Goal: Task Accomplishment & Management: Manage account settings

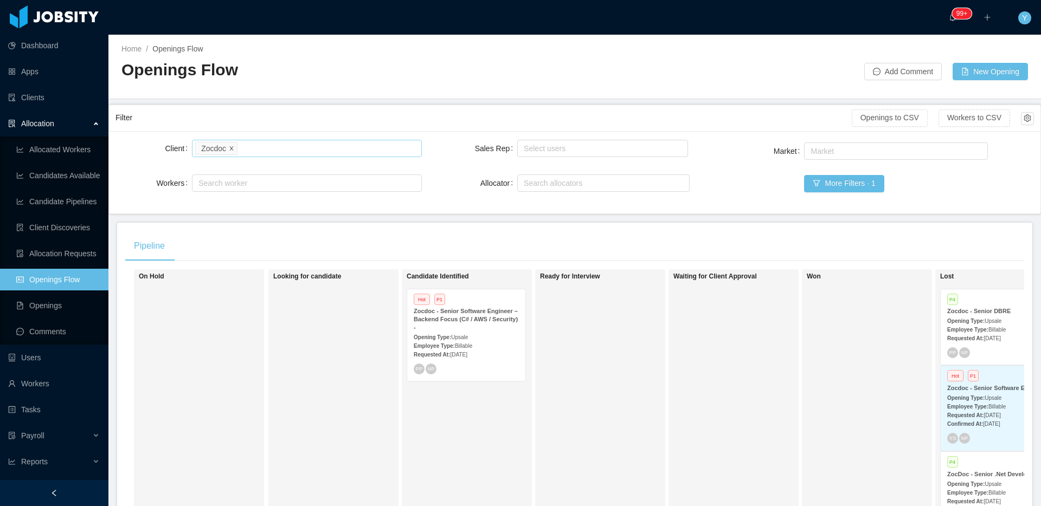
click at [230, 150] on icon "icon: close" at bounding box center [231, 147] width 5 height 5
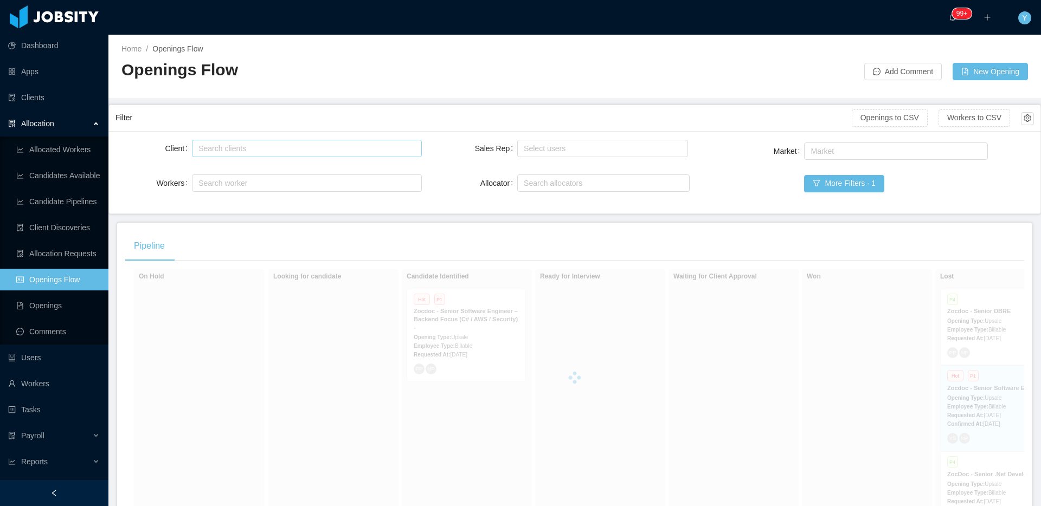
click at [236, 147] on div "Search clients" at bounding box center [303, 148] width 211 height 11
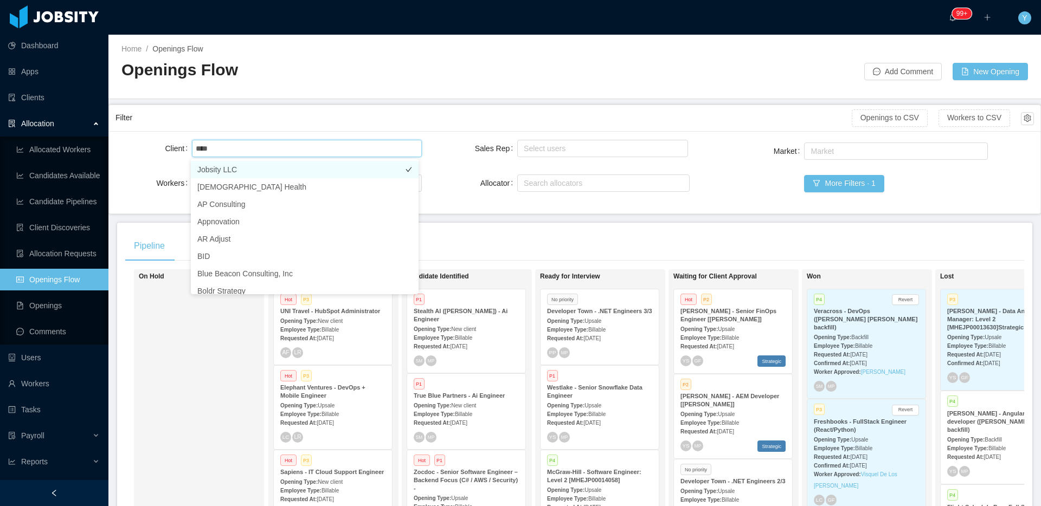
type input "***"
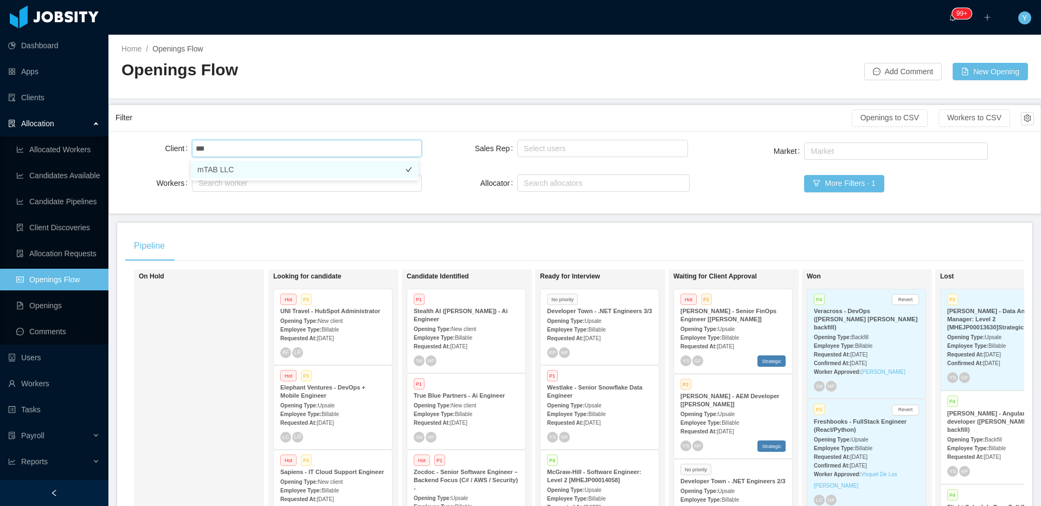
click at [296, 174] on li "mTAB LLC" at bounding box center [305, 169] width 228 height 17
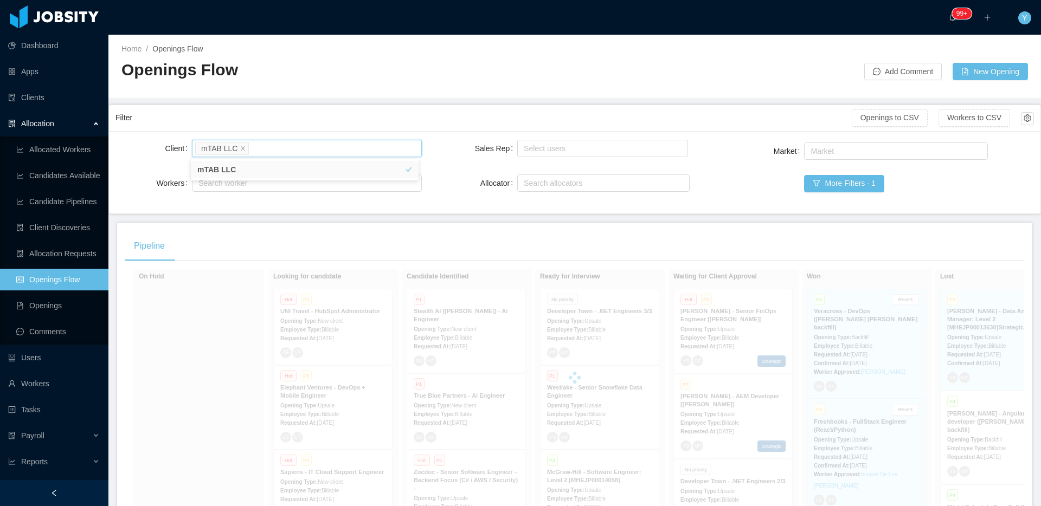
click at [366, 108] on div "Filter" at bounding box center [483, 118] width 736 height 20
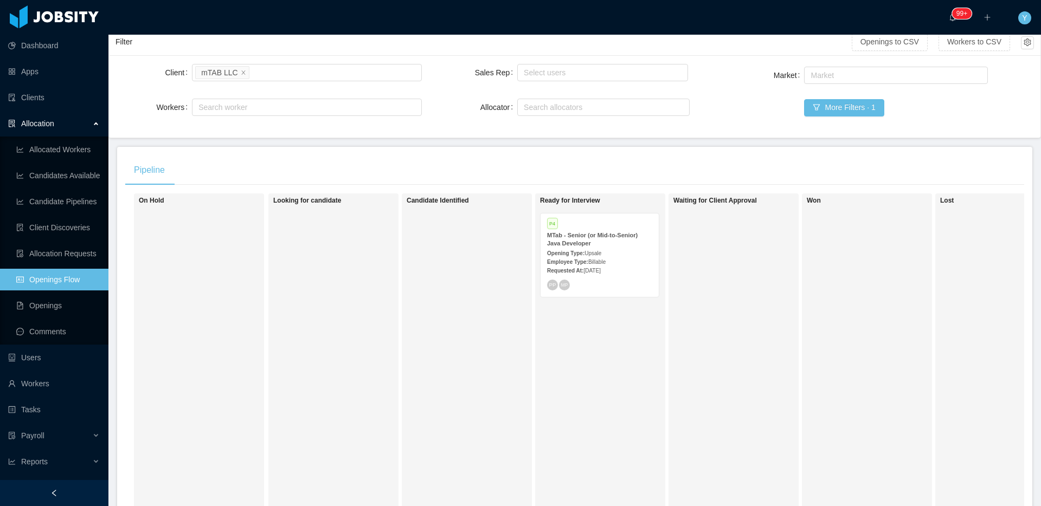
scroll to position [149, 0]
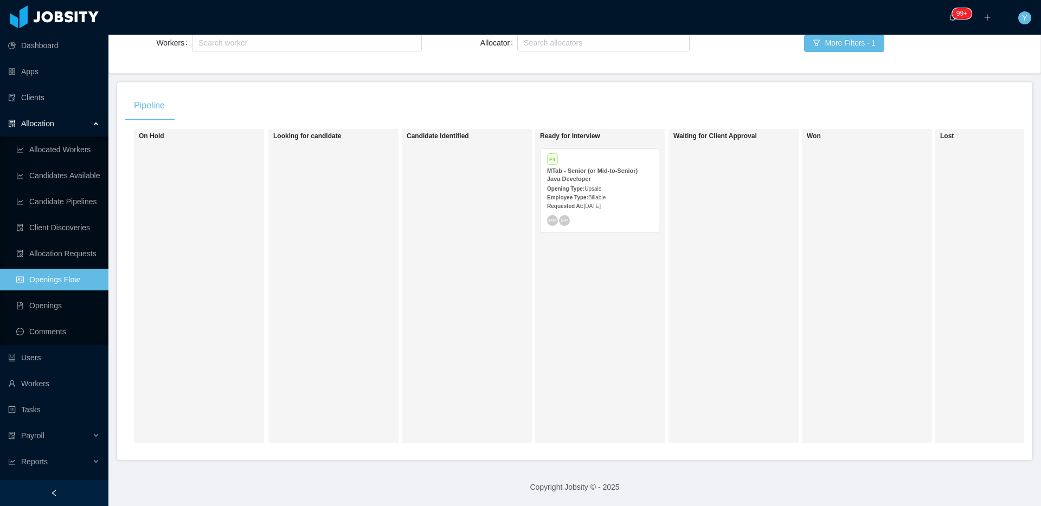
click at [613, 156] on div "P4" at bounding box center [599, 160] width 105 height 9
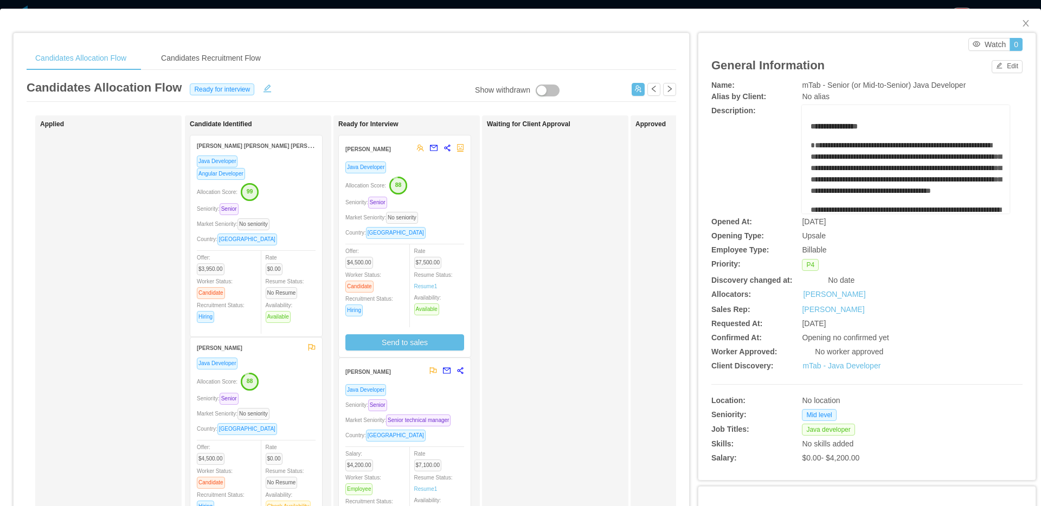
click at [449, 212] on div "Market Seniority: No seniority" at bounding box center [404, 217] width 119 height 12
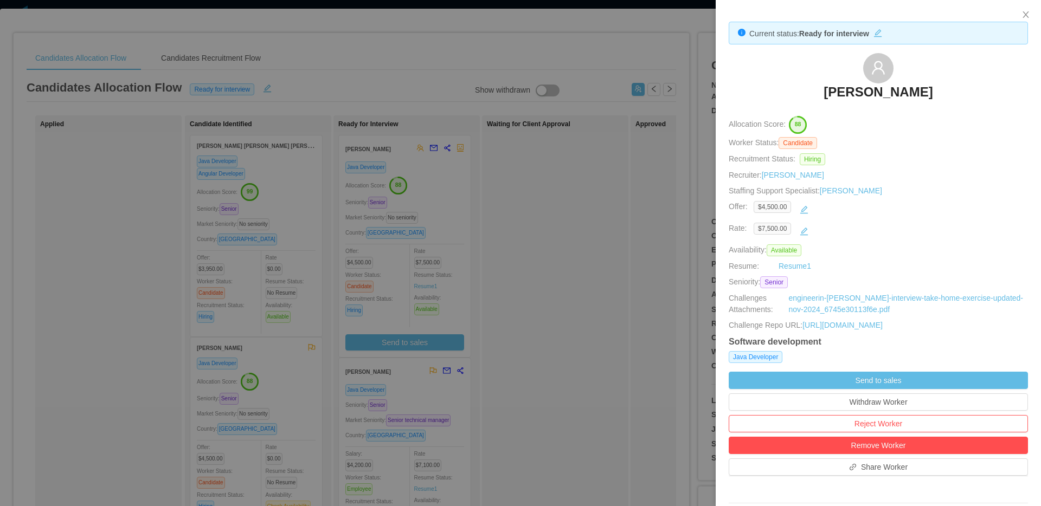
scroll to position [185, 0]
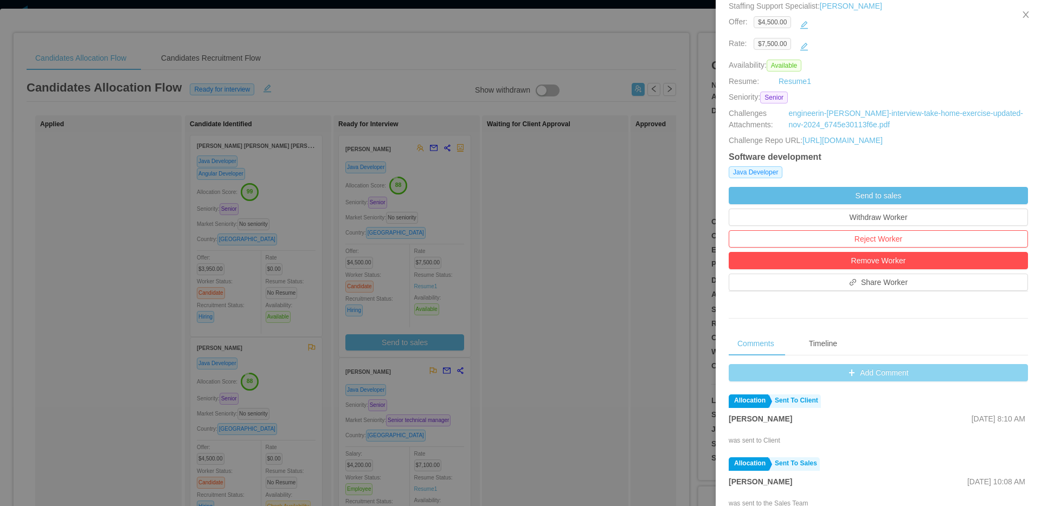
click at [878, 378] on button "Add Comment" at bounding box center [878, 372] width 299 height 17
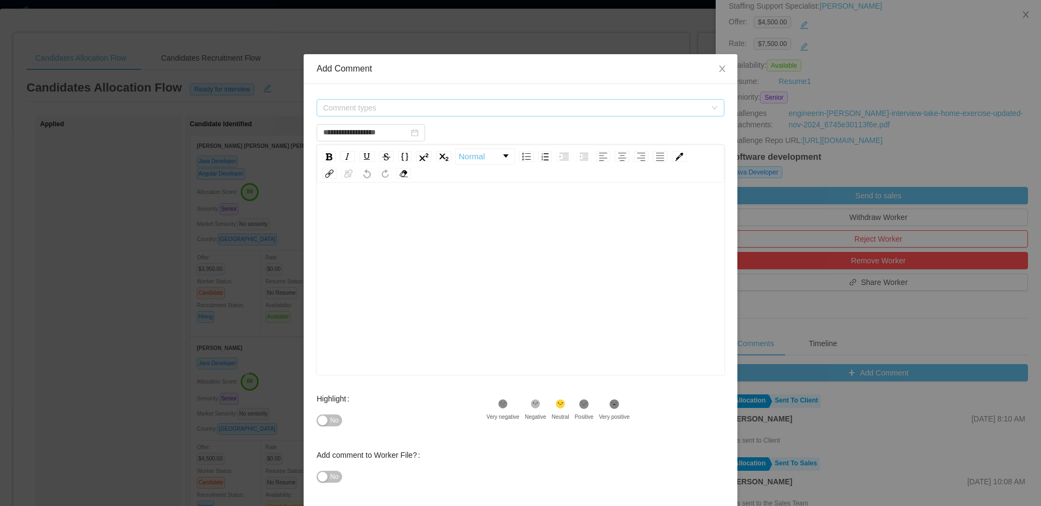
click at [592, 108] on span "Comment types" at bounding box center [514, 107] width 383 height 11
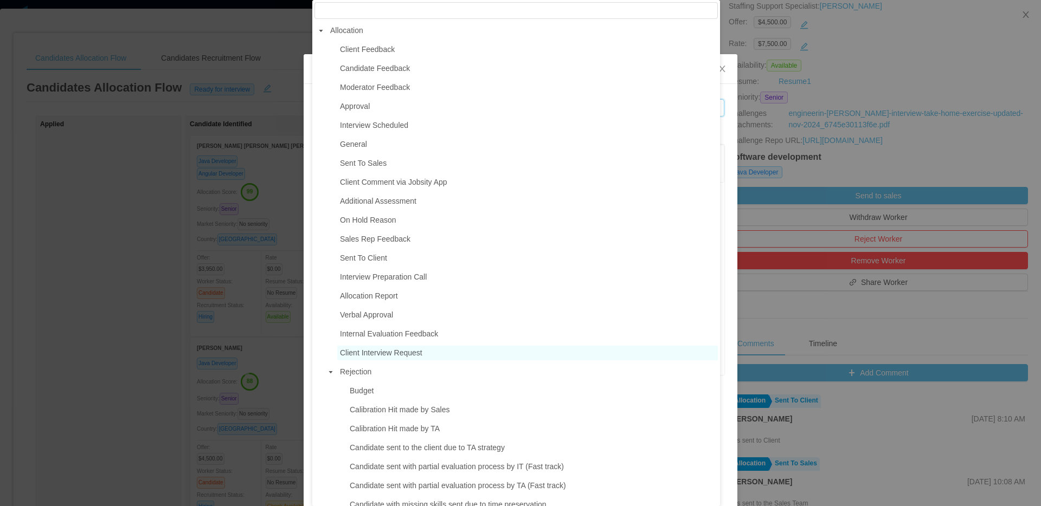
type input "**********"
click at [353, 357] on span "Client Interview Request" at bounding box center [381, 353] width 82 height 9
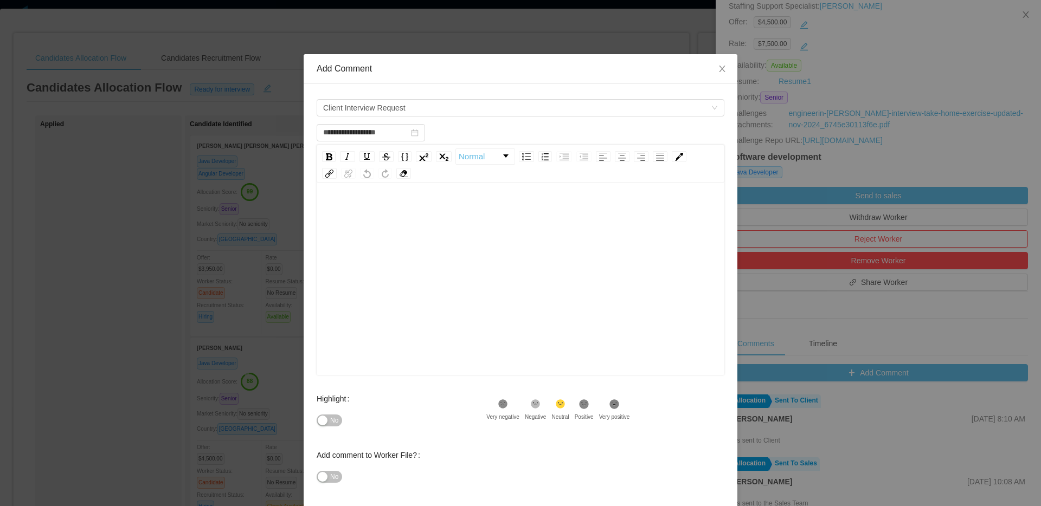
click at [500, 305] on div "rdw-editor" at bounding box center [520, 296] width 391 height 190
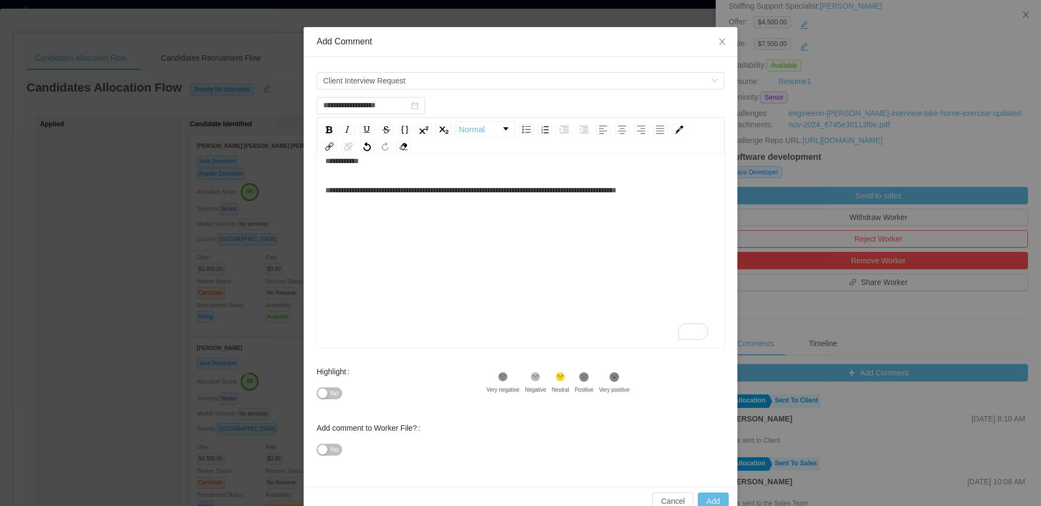
scroll to position [49, 0]
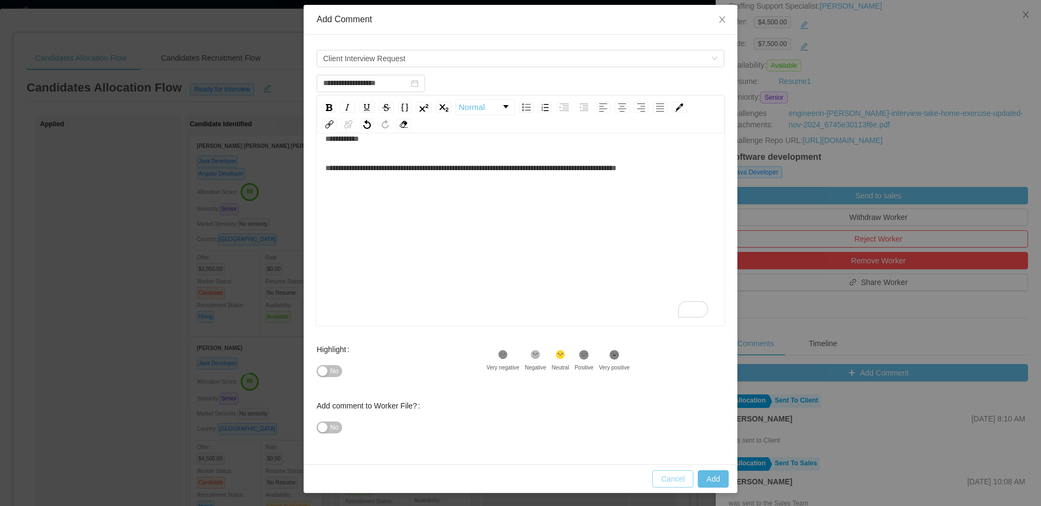
click at [667, 482] on button "Cancel" at bounding box center [672, 479] width 41 height 17
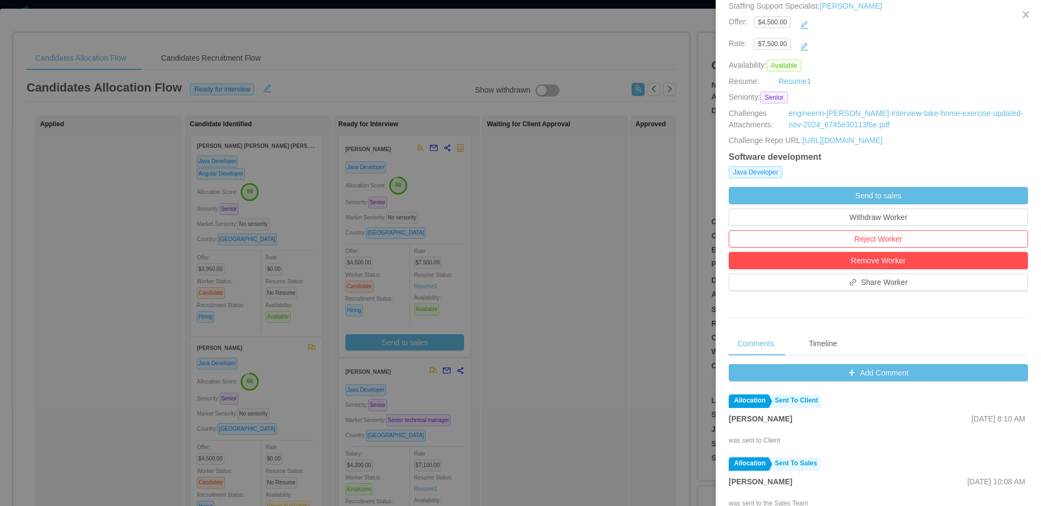
scroll to position [0, 0]
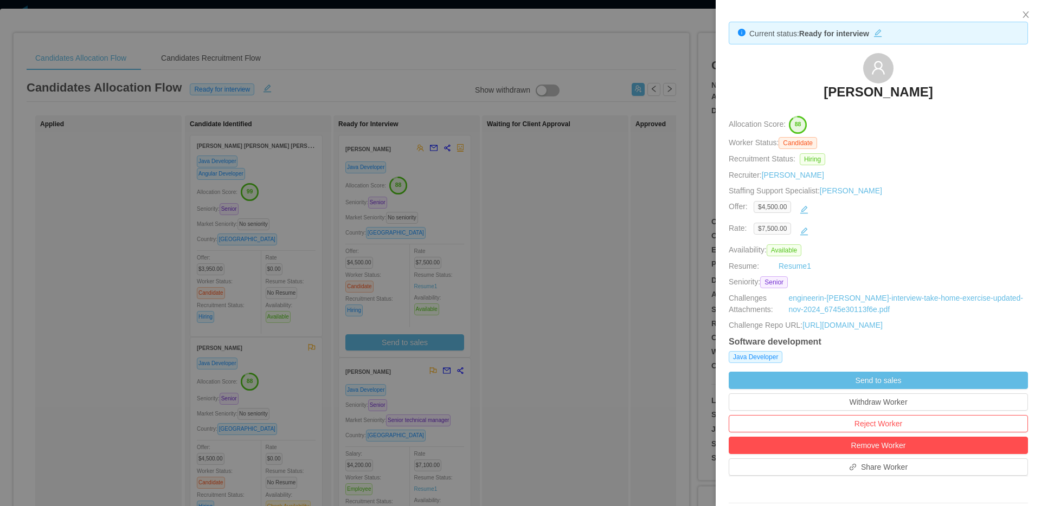
click at [570, 266] on div at bounding box center [520, 253] width 1041 height 506
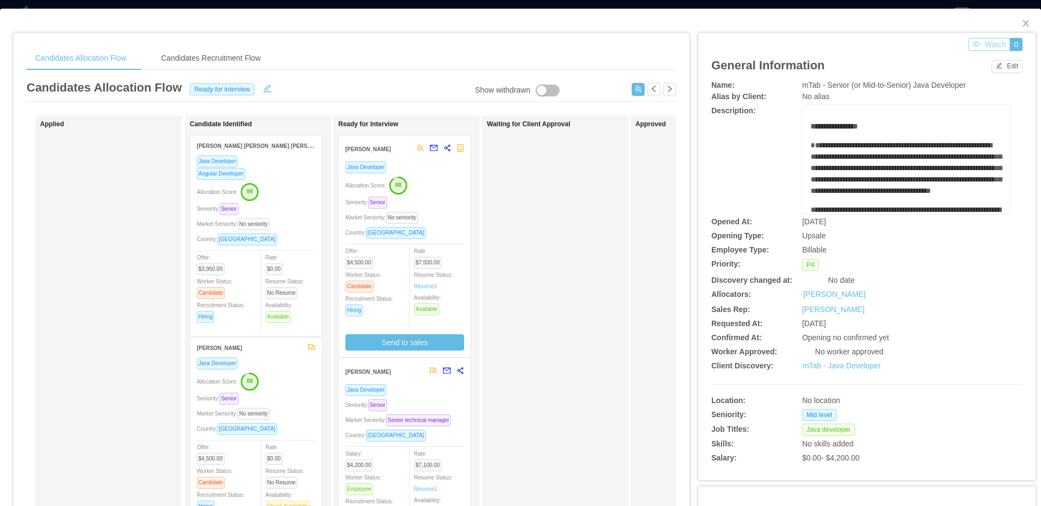
click at [987, 40] on button "Watch" at bounding box center [989, 44] width 42 height 13
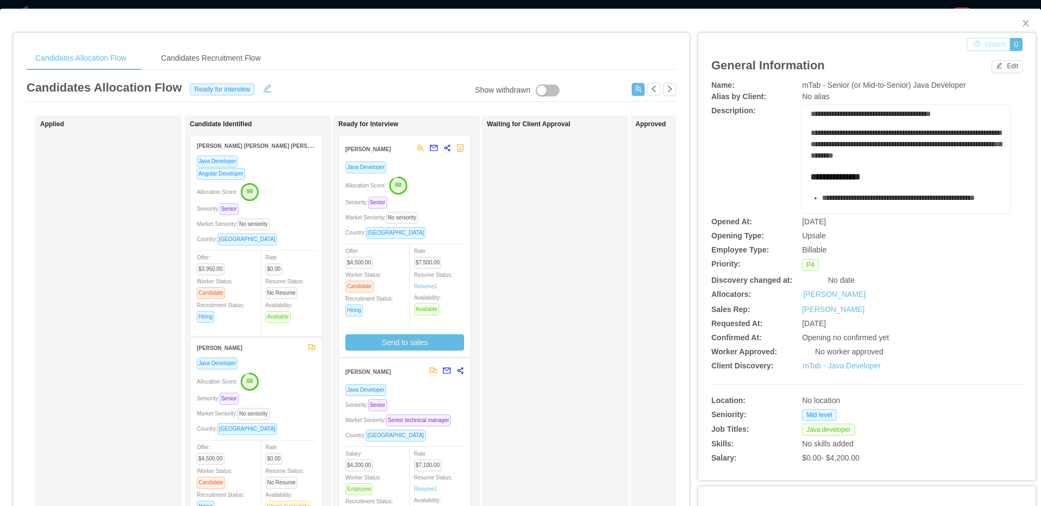
scroll to position [79, 0]
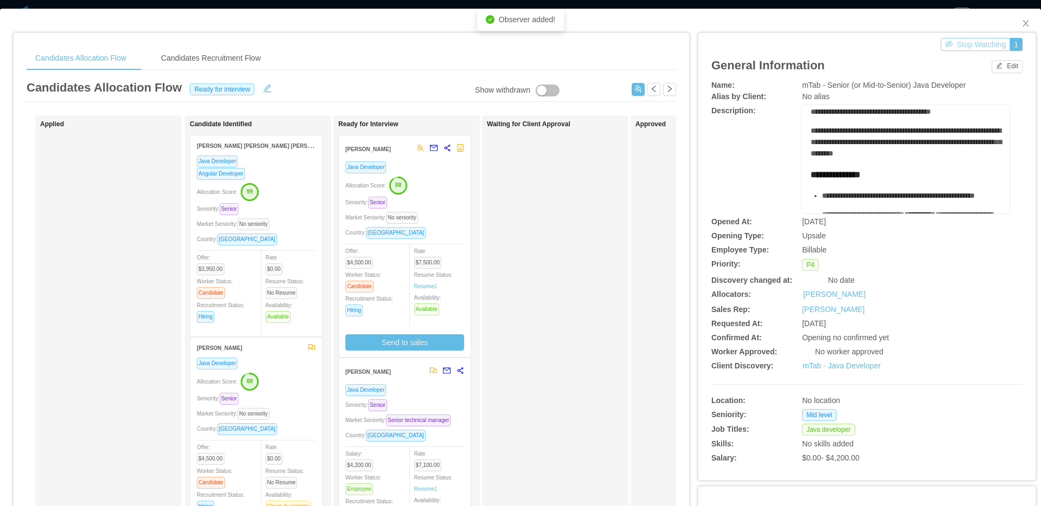
click at [447, 191] on div "Allocation Score: 88" at bounding box center [404, 184] width 119 height 17
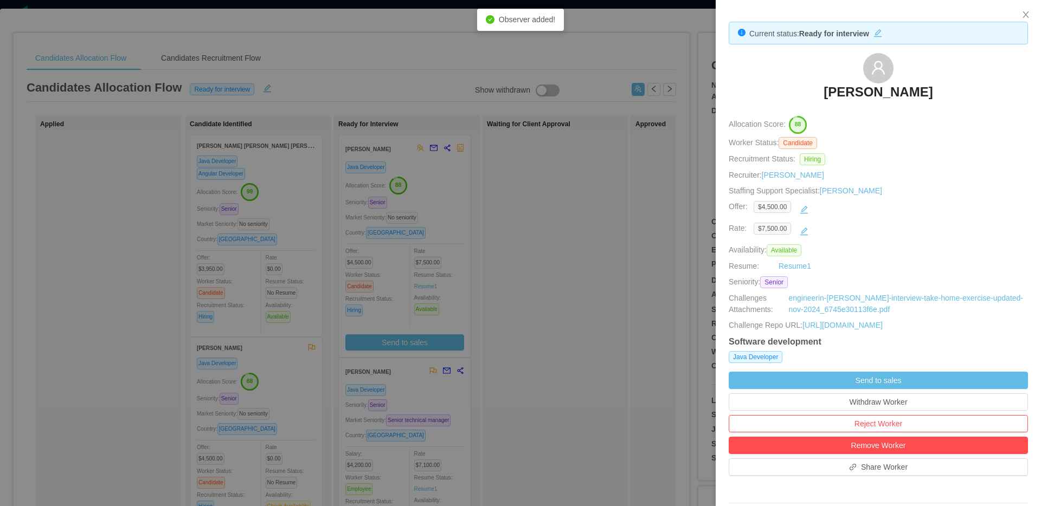
scroll to position [228, 0]
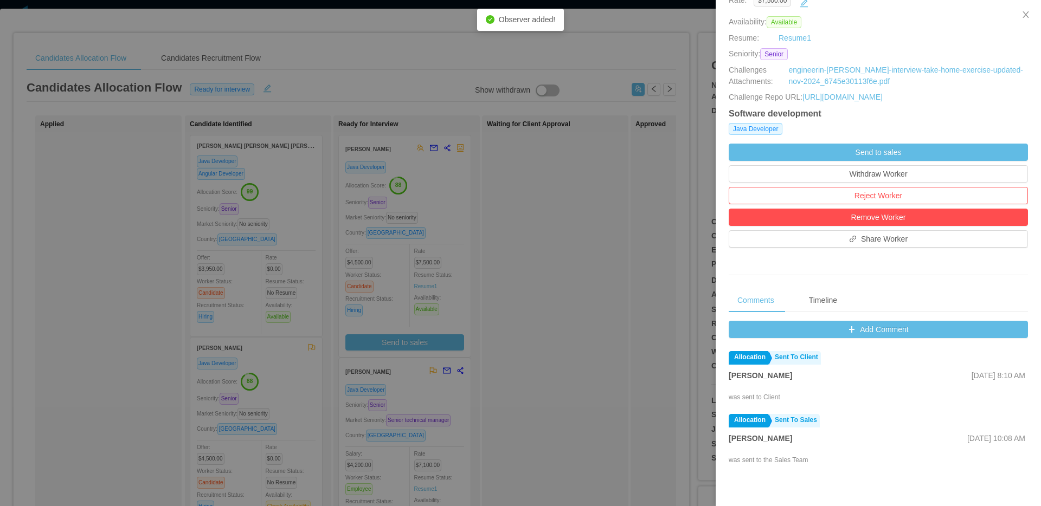
click at [854, 340] on div "Add Comment Allocation Sent To Client [PERSON_NAME] [DATE] 8:10 AM was sent to …" at bounding box center [878, 496] width 299 height 351
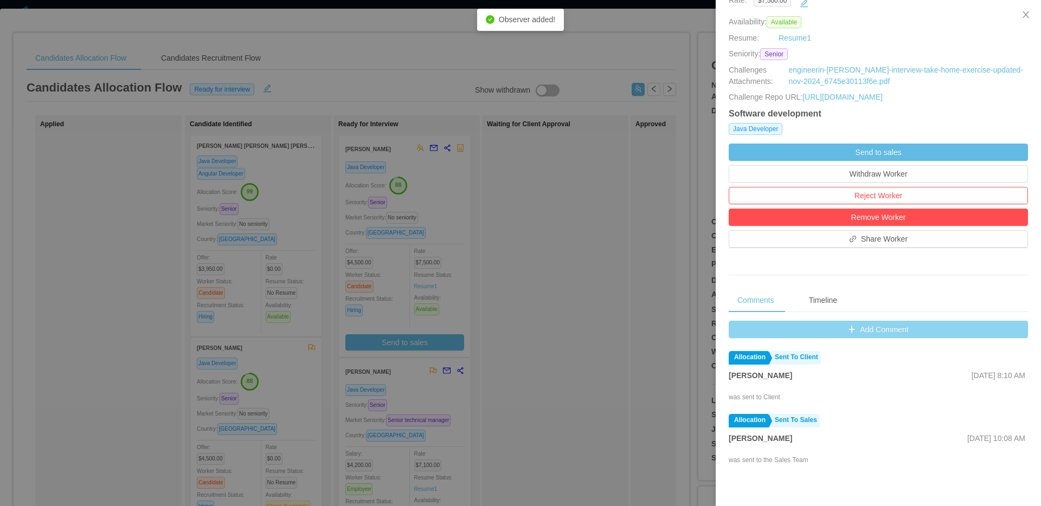
click at [855, 338] on button "Add Comment" at bounding box center [878, 329] width 299 height 17
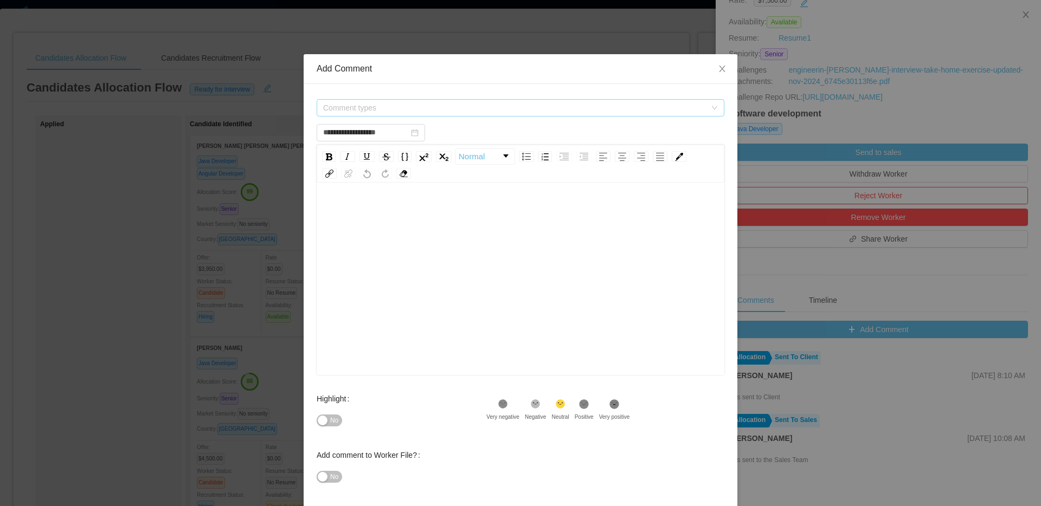
click at [558, 106] on span "Comment types" at bounding box center [514, 107] width 383 height 11
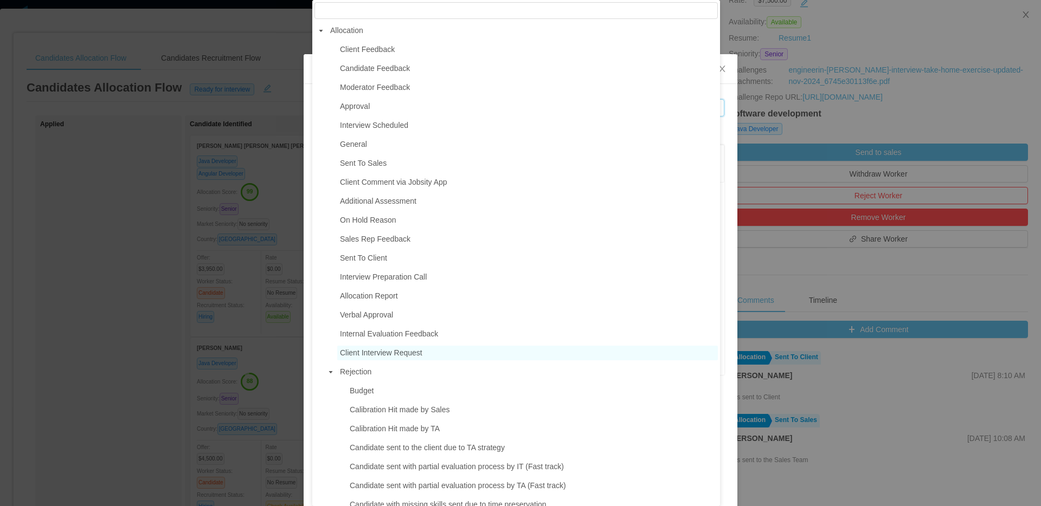
click at [409, 355] on span "Client Interview Request" at bounding box center [381, 353] width 82 height 9
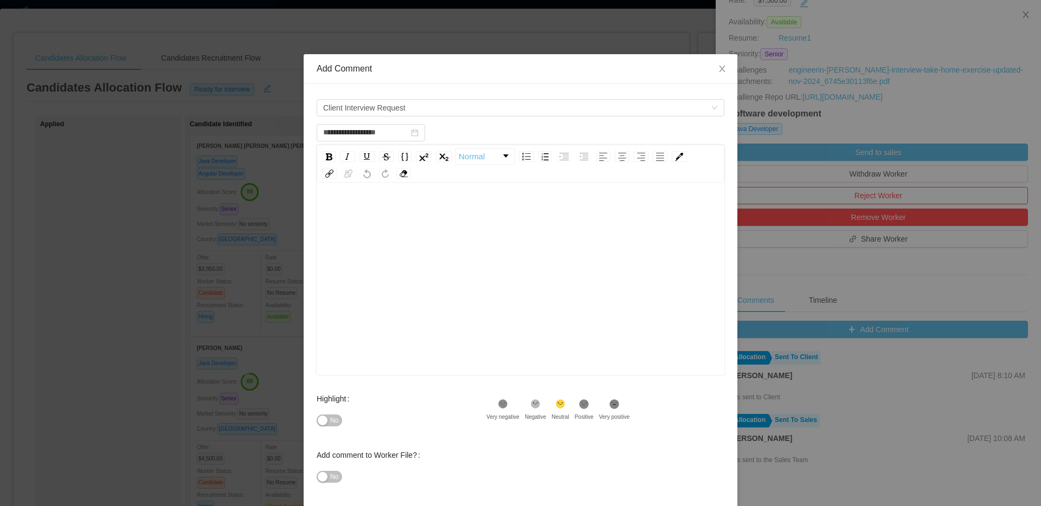
click at [434, 298] on div "rdw-editor" at bounding box center [520, 296] width 391 height 190
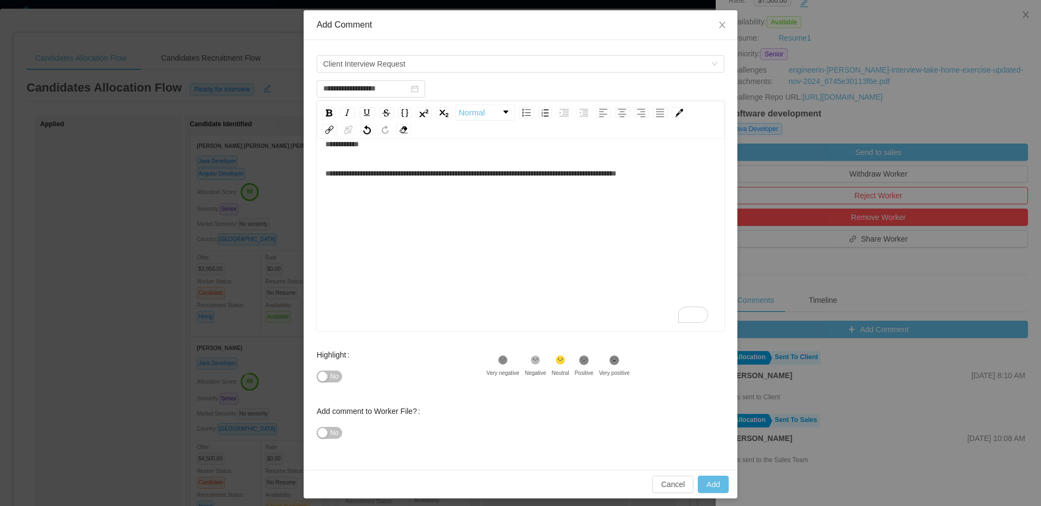
scroll to position [49, 0]
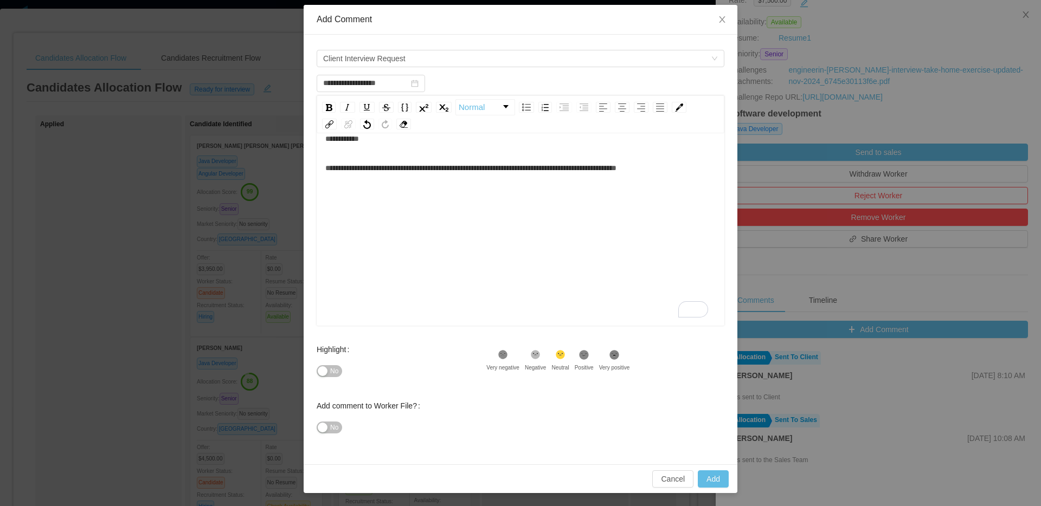
click at [698, 493] on div "Cancel Add" at bounding box center [521, 479] width 434 height 29
click at [704, 484] on button "Add" at bounding box center [713, 479] width 31 height 17
type input "**********"
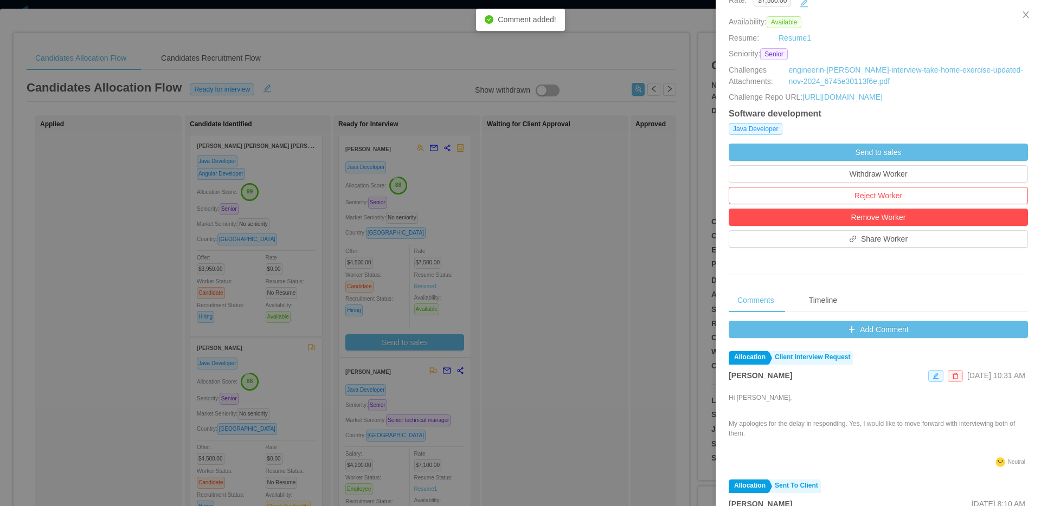
click at [427, 409] on div at bounding box center [520, 253] width 1041 height 506
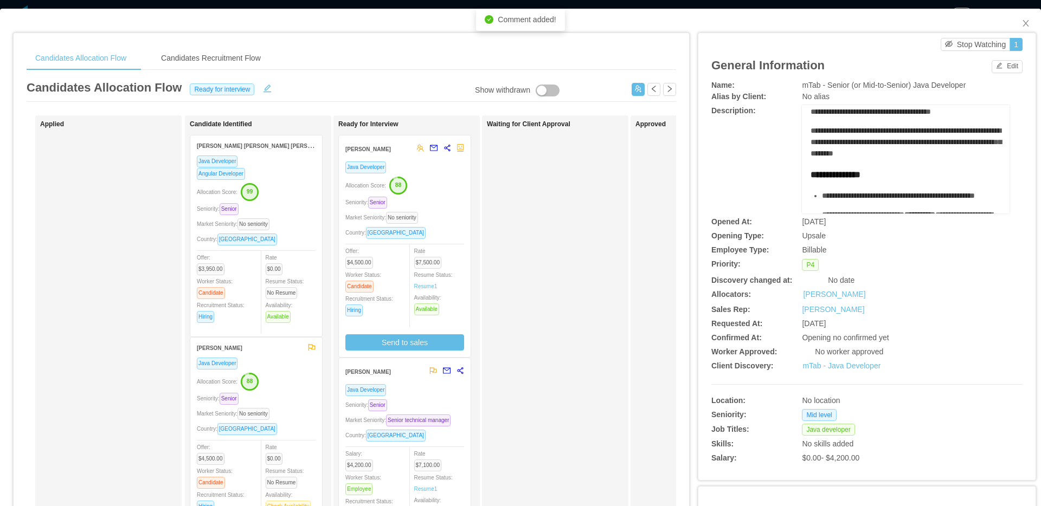
click at [435, 411] on div "Java Developer Seniority: Senior Market Seniority: Senior technical manager Cou…" at bounding box center [404, 469] width 119 height 170
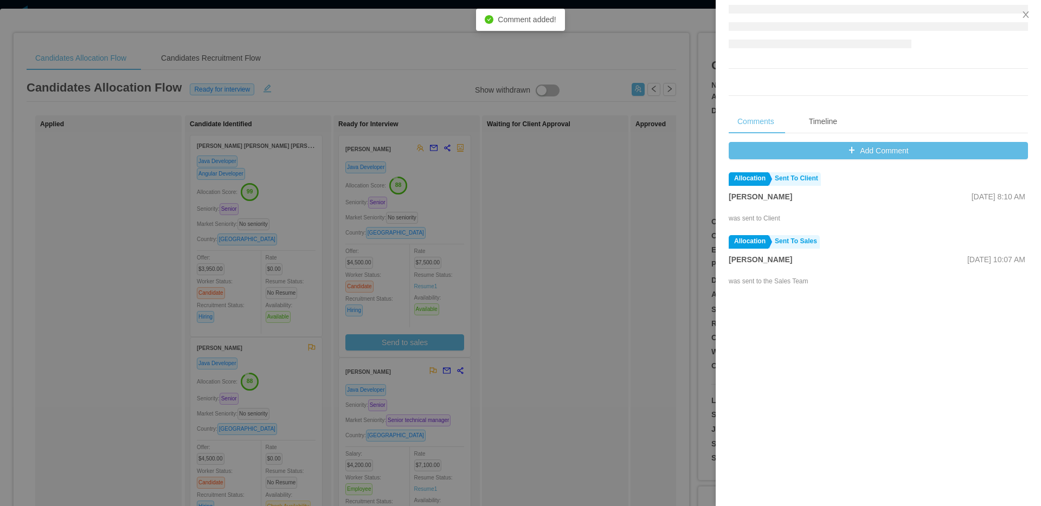
scroll to position [409, 0]
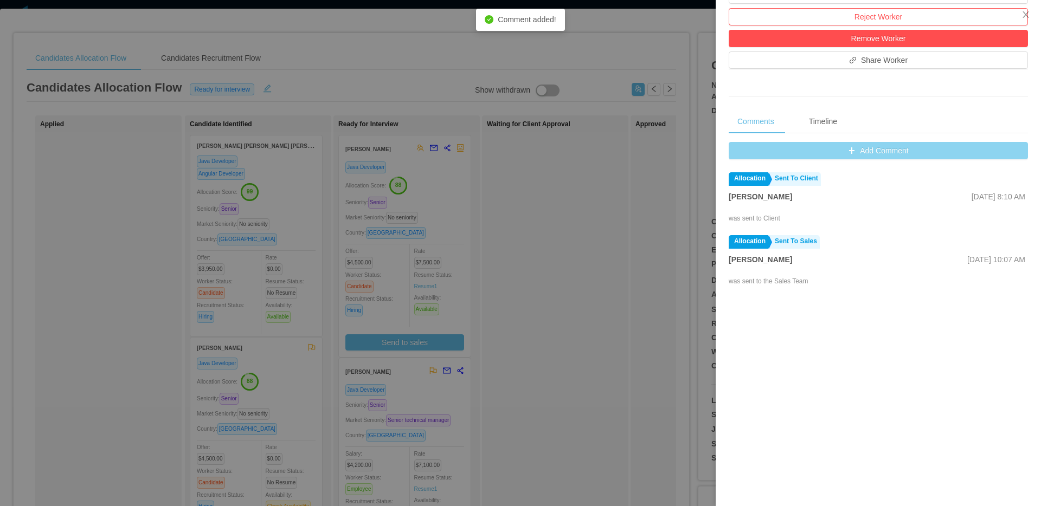
click at [913, 156] on button "Add Comment" at bounding box center [878, 150] width 299 height 17
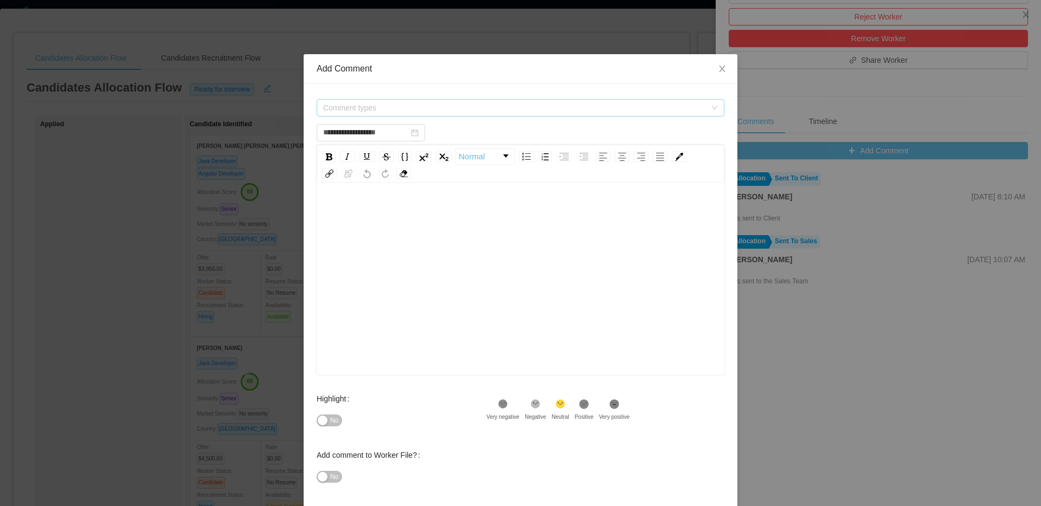
click at [587, 111] on span "Comment types" at bounding box center [514, 107] width 383 height 11
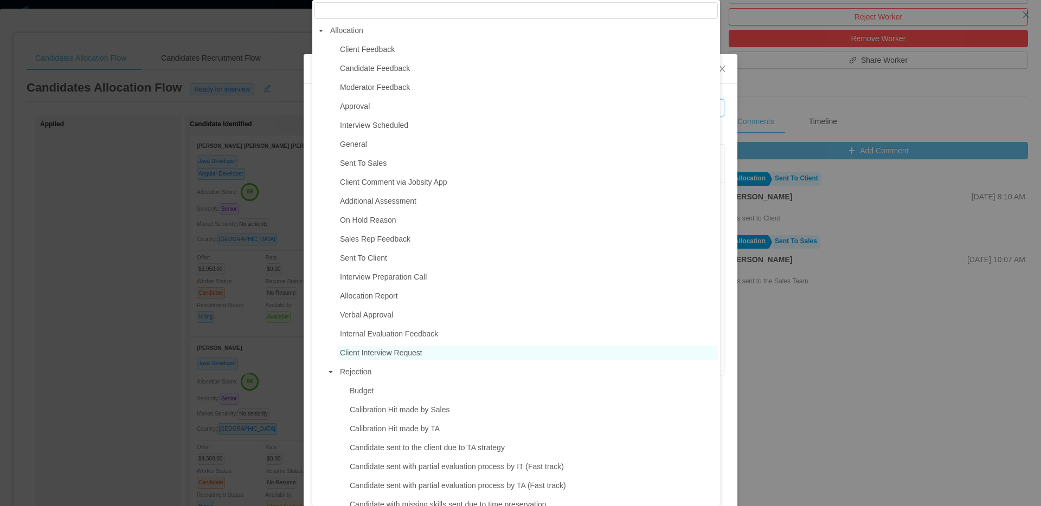
click at [391, 355] on span "Client Interview Request" at bounding box center [381, 353] width 82 height 9
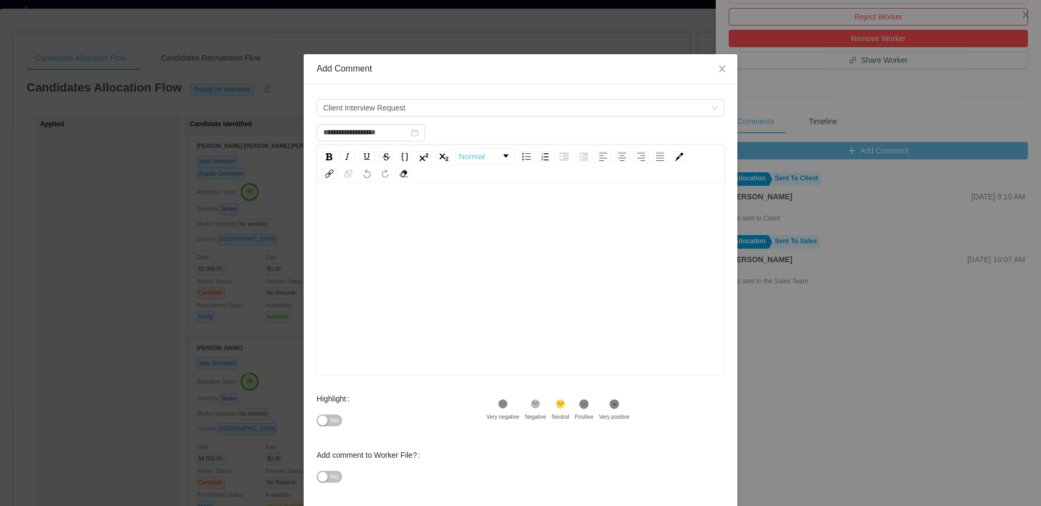
click at [479, 352] on div "rdw-editor" at bounding box center [520, 296] width 391 height 190
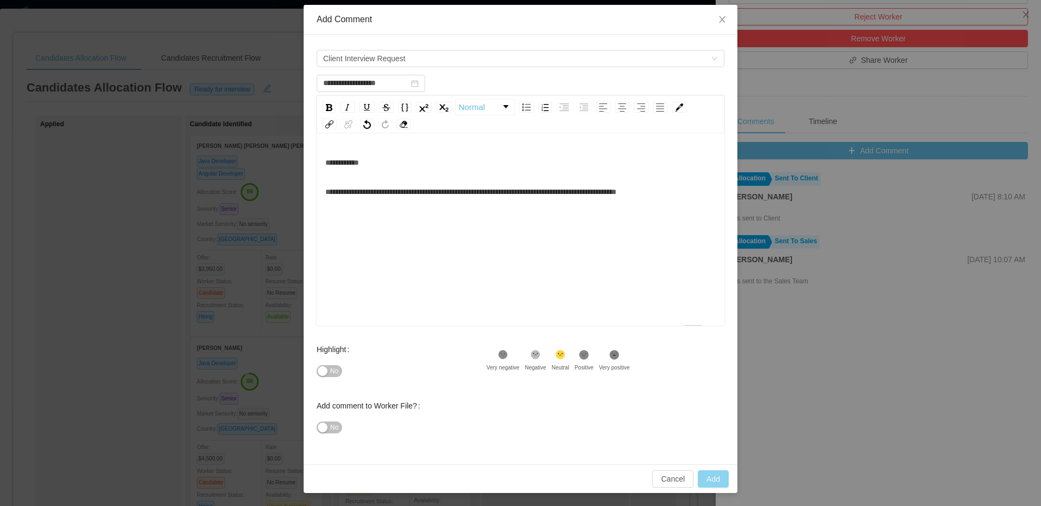
type input "**********"
click at [702, 476] on button "Add" at bounding box center [713, 479] width 31 height 17
